Goal: Navigation & Orientation: Understand site structure

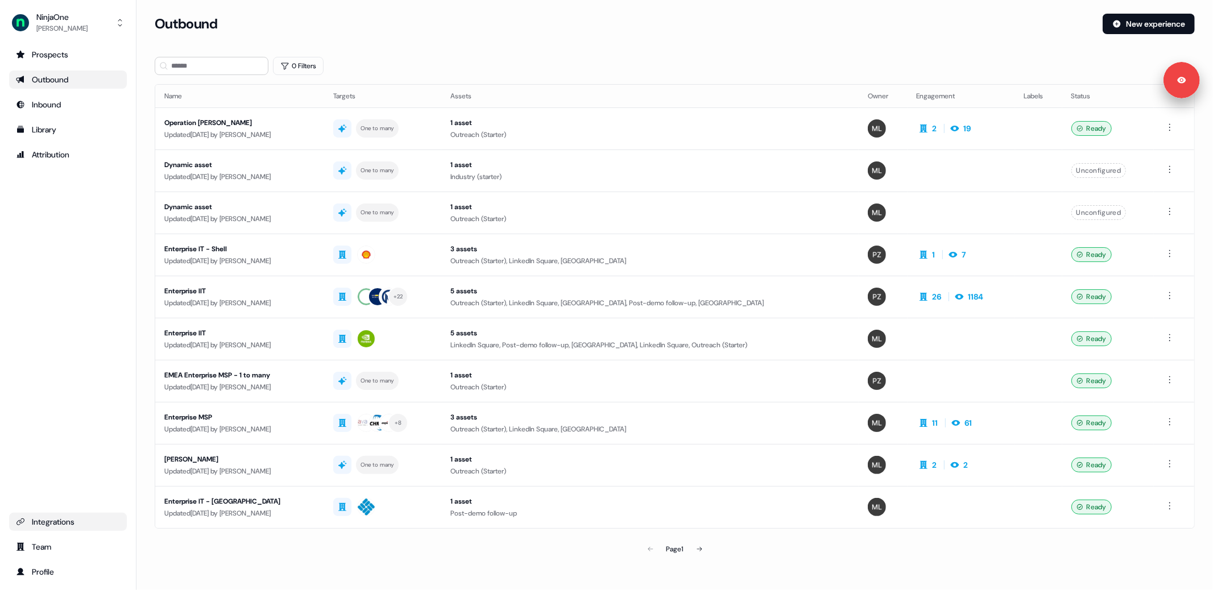
click at [48, 526] on div "Integrations" at bounding box center [68, 521] width 104 height 11
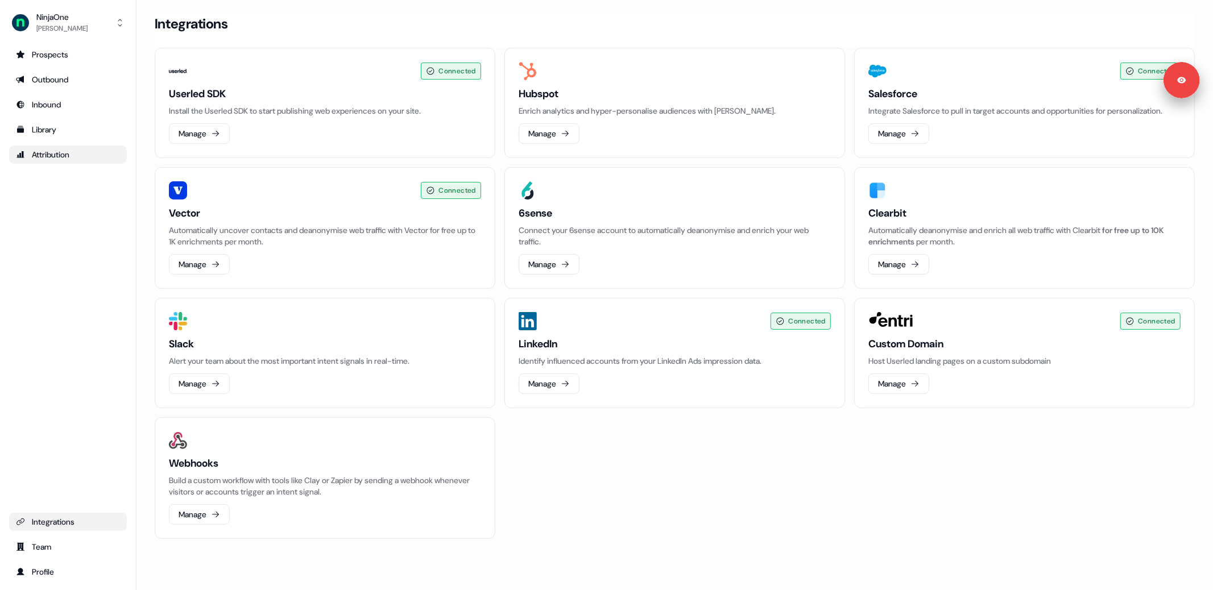
click at [64, 158] on div "Attribution" at bounding box center [68, 154] width 104 height 11
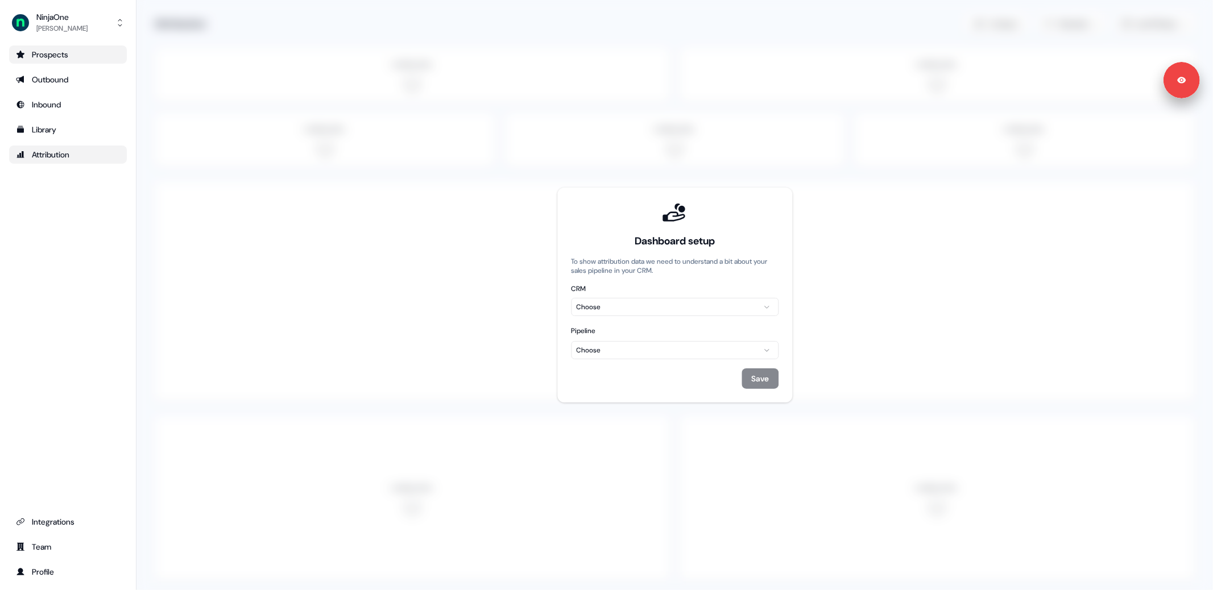
click at [68, 55] on div "Prospects" at bounding box center [68, 54] width 104 height 11
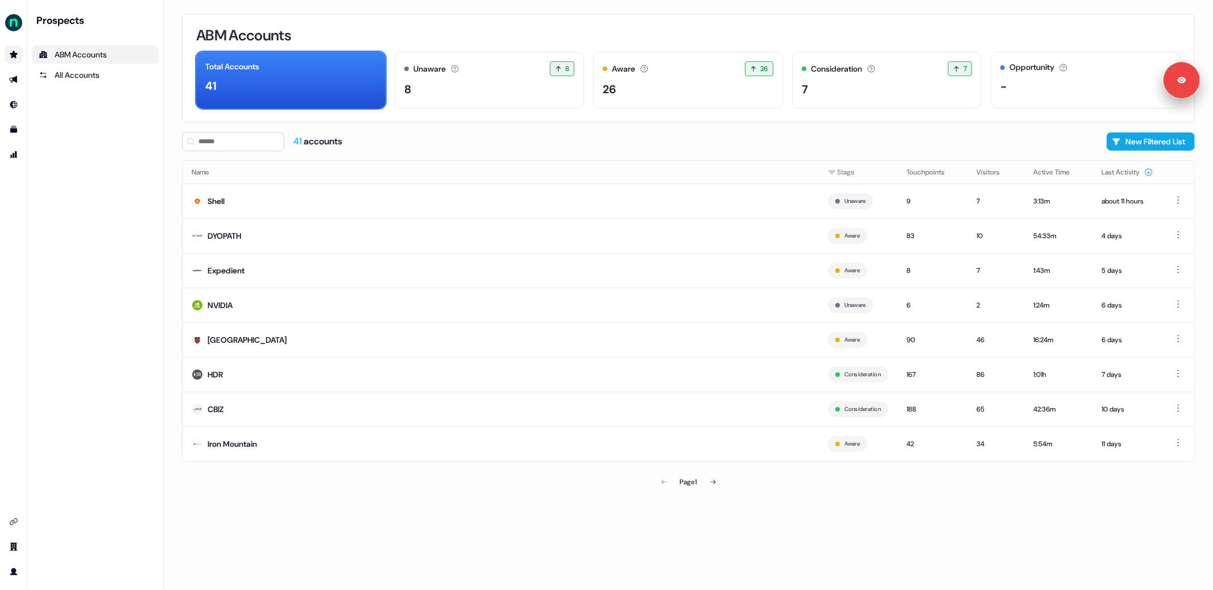
click at [484, 114] on div "ABM Accounts Total Accounts 41 Unaware The default stage all accounts start in.…" at bounding box center [688, 68] width 1013 height 109
